Goal: Entertainment & Leisure: Consume media (video, audio)

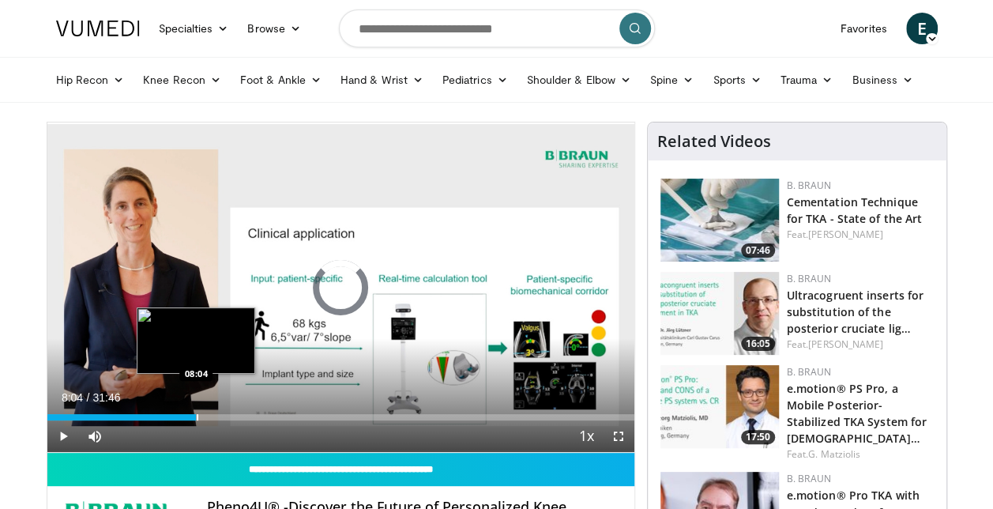
click at [197, 415] on div "Progress Bar" at bounding box center [198, 417] width 2 height 6
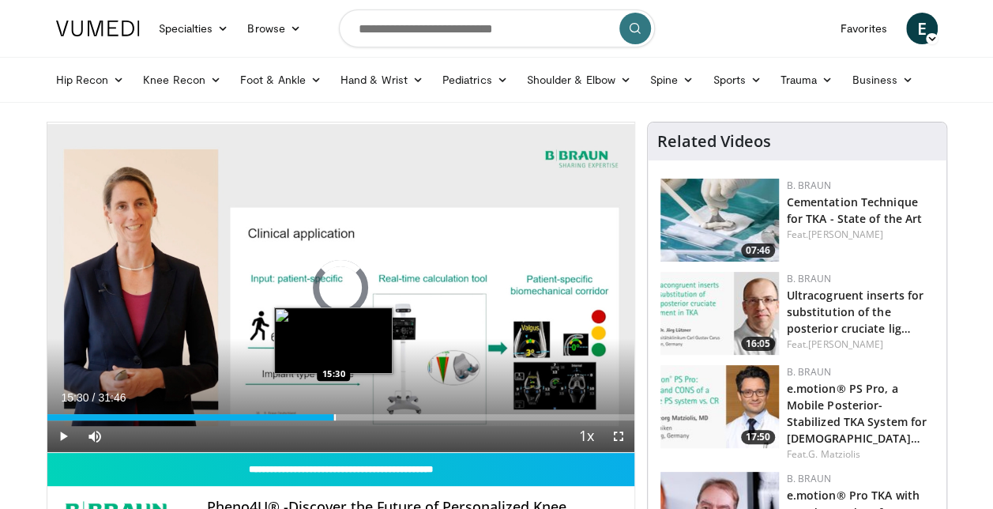
click at [334, 414] on div "Progress Bar" at bounding box center [335, 417] width 2 height 6
